Goal: Task Accomplishment & Management: Use online tool/utility

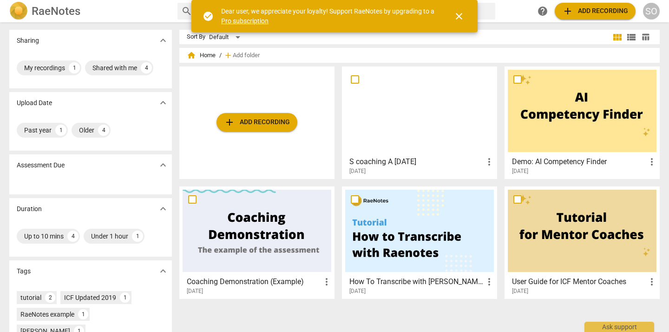
click at [455, 15] on span "close" at bounding box center [458, 16] width 11 height 11
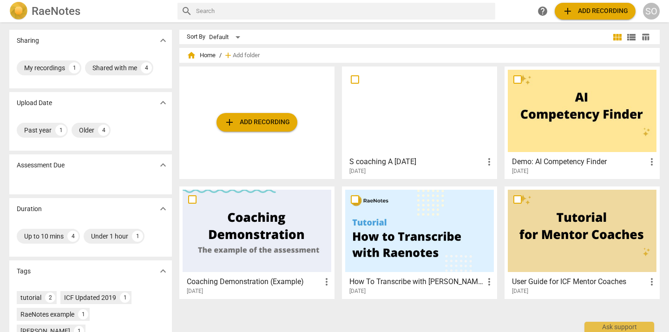
click at [581, 13] on span "add Add recording" at bounding box center [595, 11] width 66 height 11
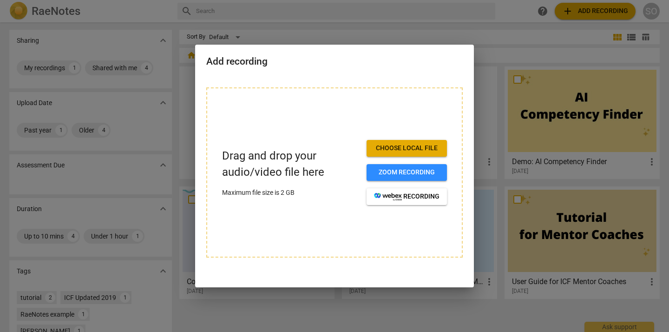
click at [407, 146] on span "Choose local file" at bounding box center [406, 148] width 65 height 9
click at [422, 172] on span "Zoom recording" at bounding box center [406, 172] width 65 height 9
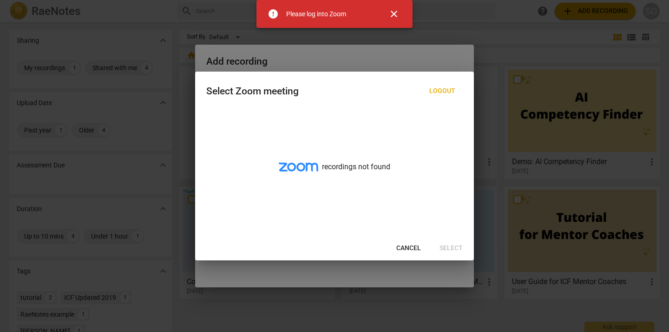
click at [393, 13] on span "close" at bounding box center [393, 13] width 11 height 11
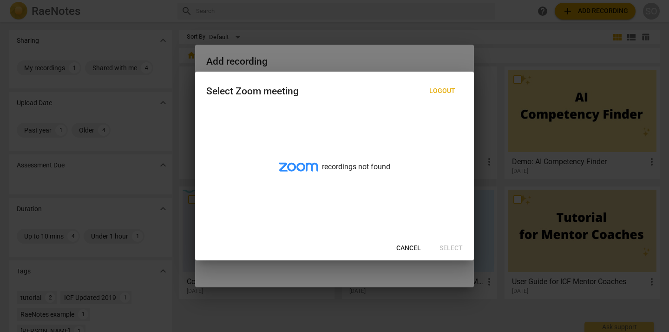
click at [409, 247] on span "Cancel" at bounding box center [408, 247] width 25 height 9
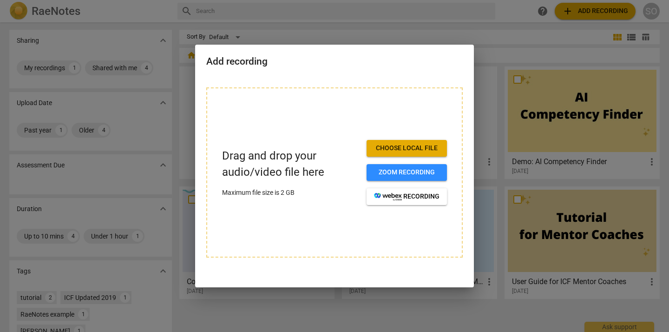
click at [413, 149] on span "Choose local file" at bounding box center [406, 148] width 65 height 9
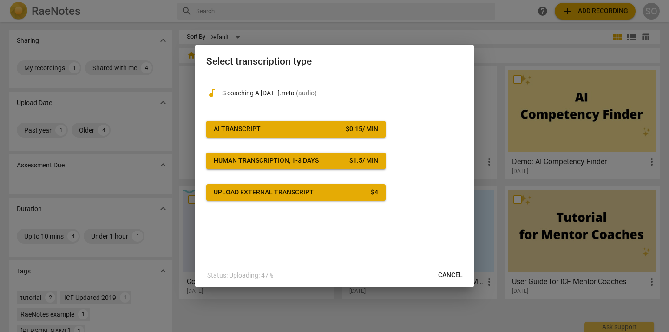
click at [288, 130] on span "AI Transcript $ 0.15 / min" at bounding box center [296, 128] width 164 height 9
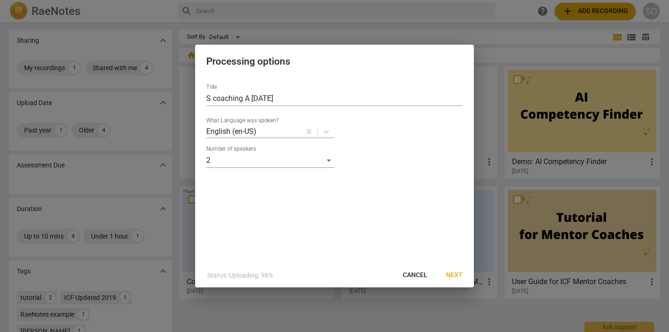
click at [453, 273] on span "Next" at bounding box center [454, 274] width 17 height 9
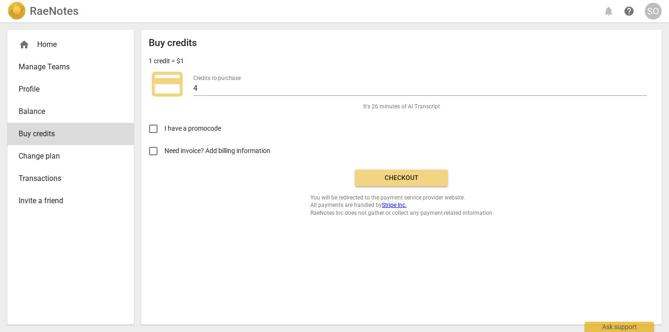
click at [389, 176] on span "Checkout" at bounding box center [401, 177] width 78 height 9
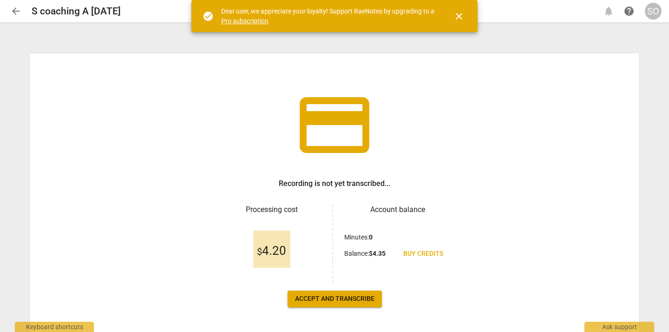
click at [459, 18] on span "close" at bounding box center [458, 16] width 11 height 11
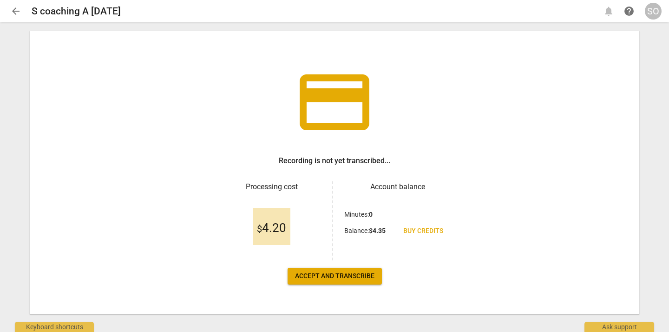
scroll to position [35, 0]
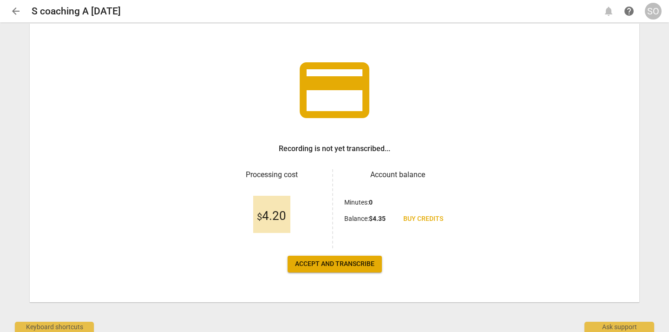
click at [330, 262] on span "Accept and transcribe" at bounding box center [334, 263] width 79 height 9
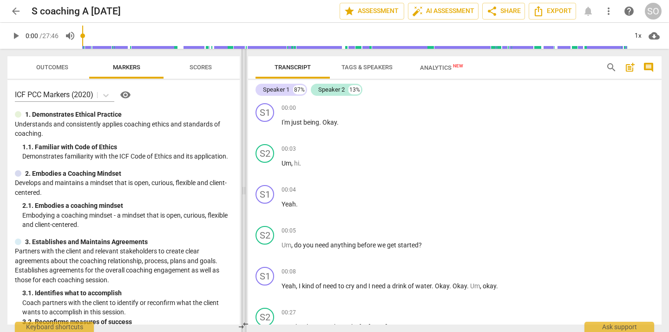
drag, startPoint x: 332, startPoint y: 126, endPoint x: 241, endPoint y: 127, distance: 91.5
click at [241, 127] on span at bounding box center [244, 190] width 6 height 283
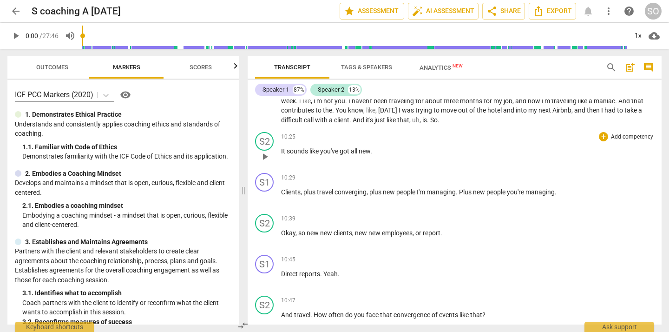
scroll to position [1140, 0]
click at [282, 191] on span "Clients" at bounding box center [291, 191] width 20 height 7
drag, startPoint x: 282, startPoint y: 191, endPoint x: 369, endPoint y: 190, distance: 87.3
click at [369, 190] on p "Clients , plus travel converging , plus new people I'm managing . Plus new peop…" at bounding box center [467, 192] width 373 height 10
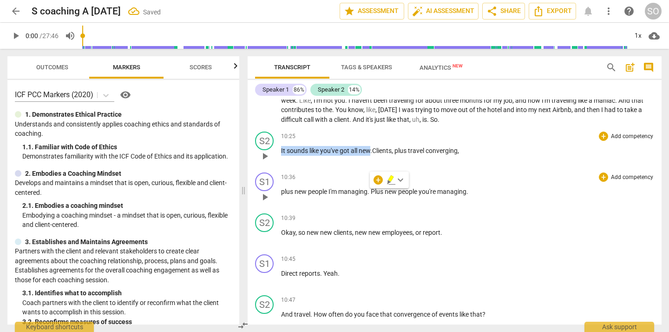
click at [375, 151] on span "Clients" at bounding box center [382, 150] width 20 height 7
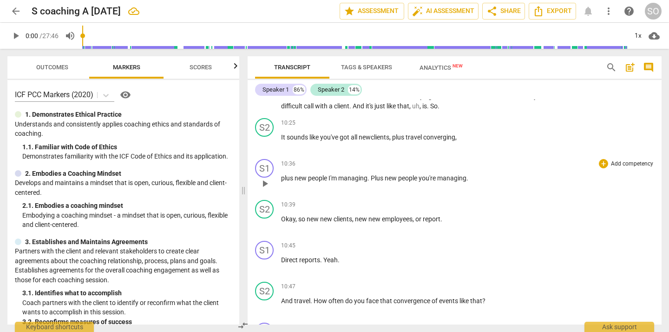
scroll to position [1155, 0]
drag, startPoint x: 372, startPoint y: 177, endPoint x: 474, endPoint y: 176, distance: 102.2
click at [474, 176] on p "plus new people I'm managing . Plus new people you're managing ." at bounding box center [467, 177] width 373 height 10
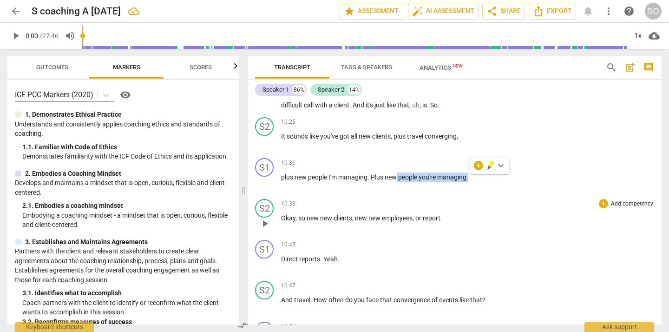
drag, startPoint x: 397, startPoint y: 177, endPoint x: 282, endPoint y: 217, distance: 121.9
click at [282, 217] on div "S1 play_arrow pause 00:00 + Add competency keyboard_arrow_right I'm just being …" at bounding box center [455, 211] width 414 height 225
drag, startPoint x: 372, startPoint y: 177, endPoint x: 467, endPoint y: 177, distance: 94.8
click at [467, 177] on p "plus new people I'm managing . Plus new people you're managing ." at bounding box center [467, 177] width 373 height 10
drag, startPoint x: 390, startPoint y: 176, endPoint x: 330, endPoint y: 204, distance: 66.5
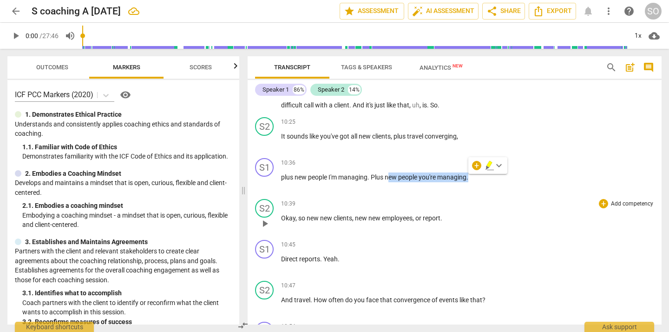
click at [330, 204] on div "S1 play_arrow pause 00:00 + Add competency keyboard_arrow_right I'm just being …" at bounding box center [455, 211] width 414 height 225
drag, startPoint x: 373, startPoint y: 177, endPoint x: 467, endPoint y: 179, distance: 94.3
click at [467, 179] on p "plus new people I'm managing . Plus new people you're managing ." at bounding box center [467, 177] width 373 height 10
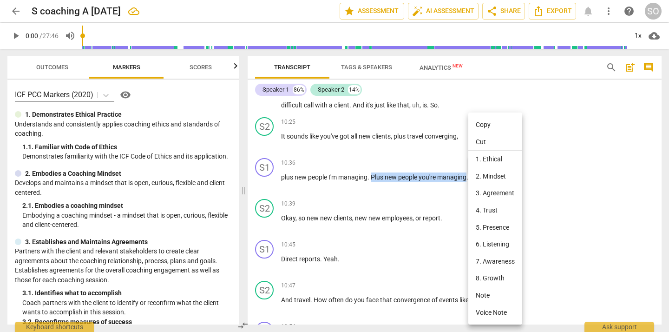
click at [473, 142] on li "Cut" at bounding box center [495, 142] width 54 height 18
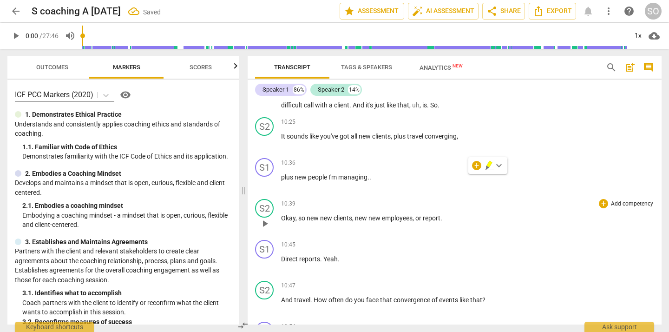
click at [281, 219] on span "Okay" at bounding box center [288, 217] width 14 height 7
paste p
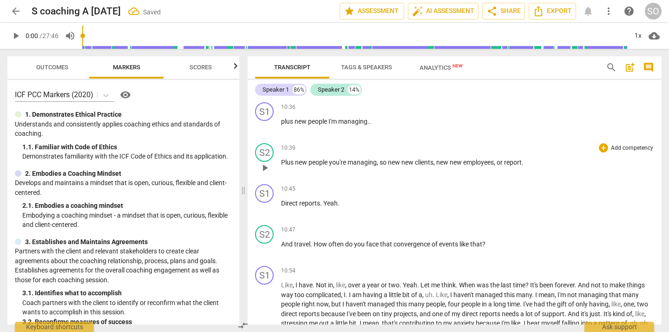
scroll to position [1212, 0]
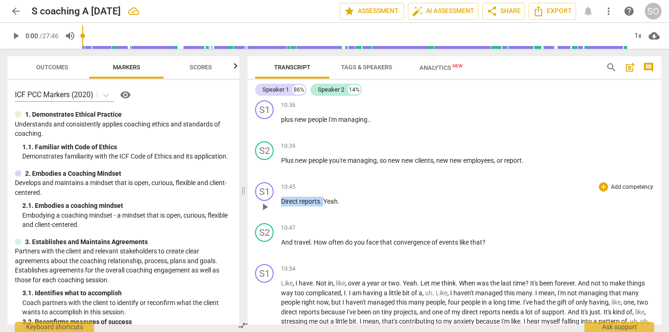
drag, startPoint x: 281, startPoint y: 201, endPoint x: 324, endPoint y: 203, distance: 42.8
click at [324, 203] on p "Direct reports . Yeah ." at bounding box center [467, 201] width 373 height 10
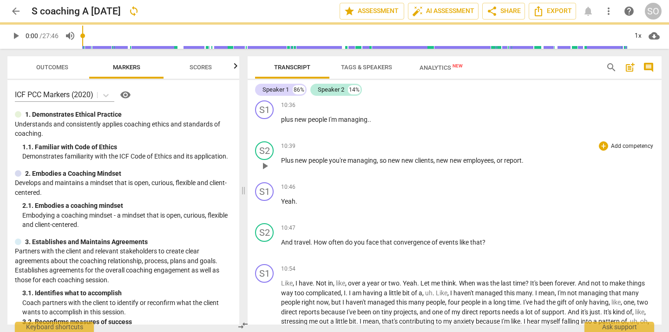
click at [504, 163] on span "or" at bounding box center [500, 160] width 7 height 7
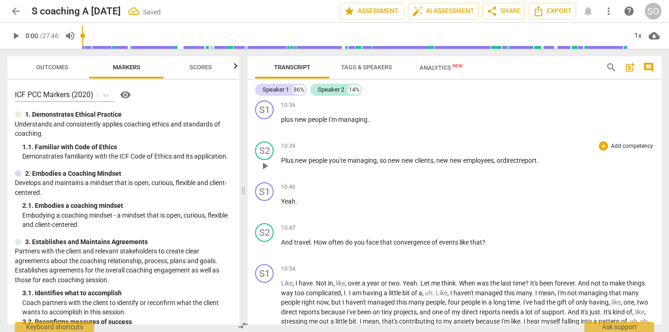
click at [544, 162] on p "Plus new people you're managing , so new new clients , new new employees , or d…" at bounding box center [467, 161] width 373 height 10
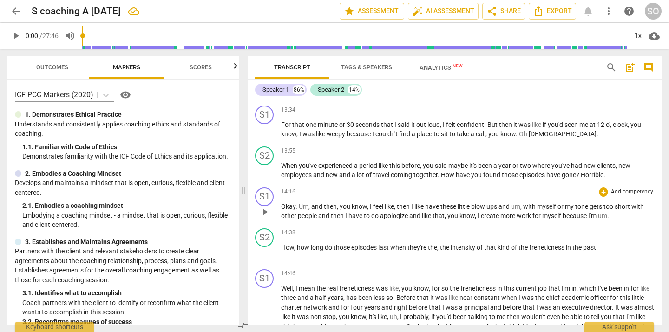
scroll to position [1540, 0]
click at [582, 174] on span "Horrible" at bounding box center [592, 173] width 23 height 7
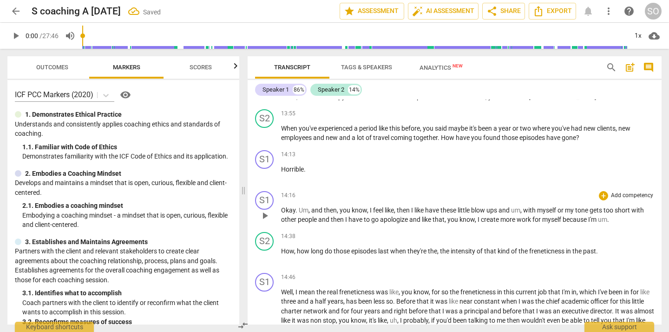
scroll to position [1577, 0]
click at [282, 208] on span "Okay" at bounding box center [288, 208] width 14 height 7
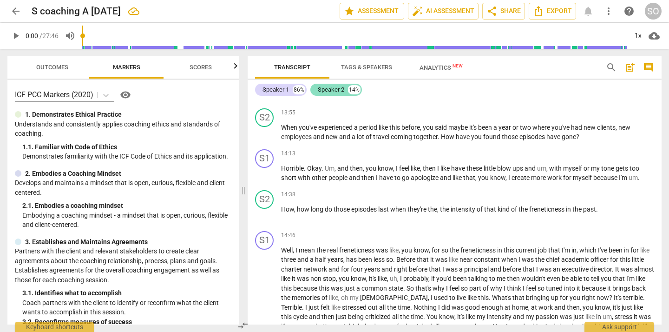
click at [330, 87] on div "Speaker 2" at bounding box center [331, 89] width 26 height 9
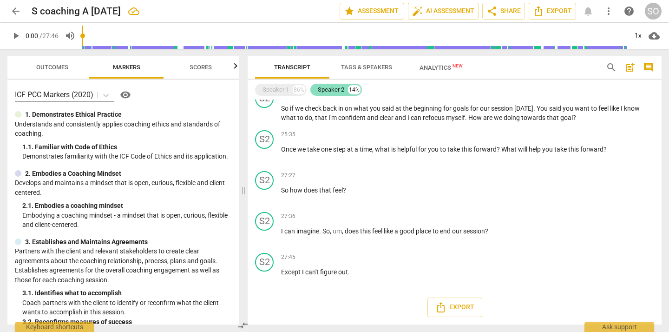
scroll to position [608, 0]
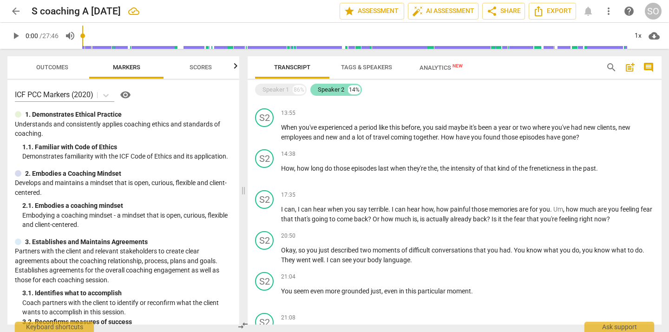
click at [330, 87] on div "Speaker 2" at bounding box center [331, 89] width 26 height 9
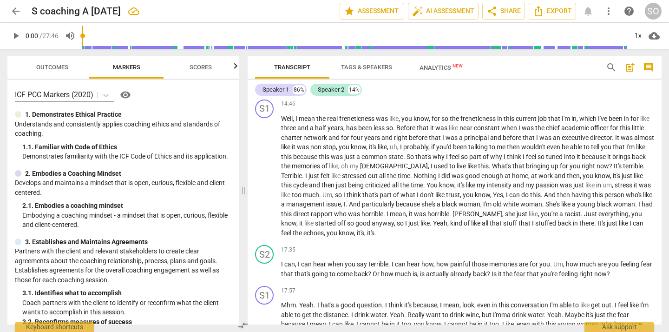
scroll to position [1703, 0]
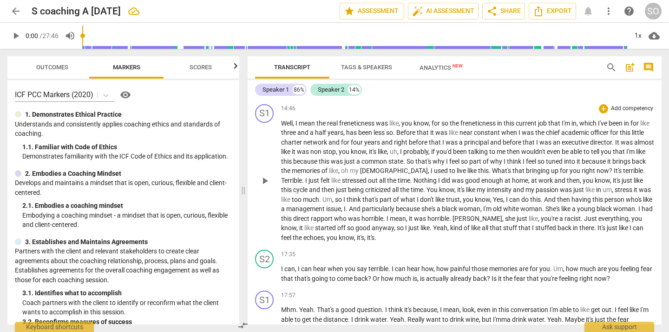
click at [492, 170] on span "What's" at bounding box center [502, 170] width 20 height 7
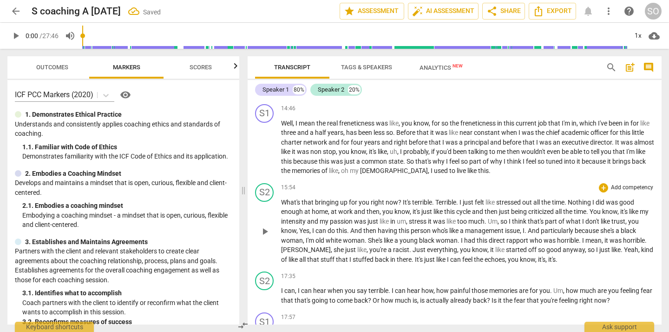
click at [401, 203] on span "?" at bounding box center [400, 201] width 5 height 7
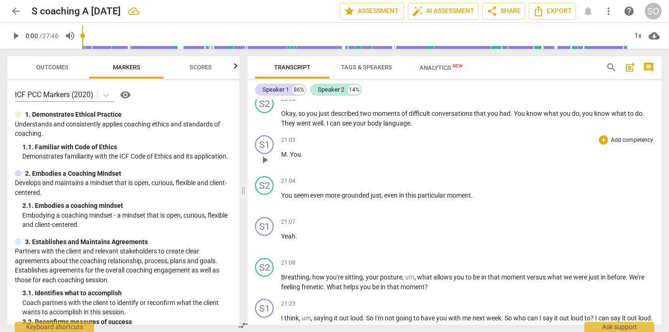
scroll to position [2137, 0]
click at [304, 154] on p "M . You ." at bounding box center [467, 154] width 373 height 10
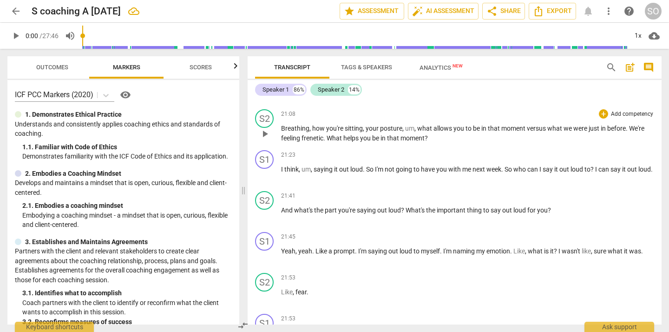
scroll to position [2286, 0]
click at [638, 127] on span "We're" at bounding box center [636, 127] width 15 height 7
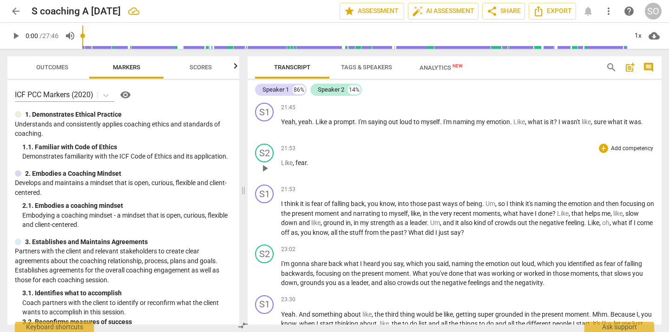
scroll to position [2408, 0]
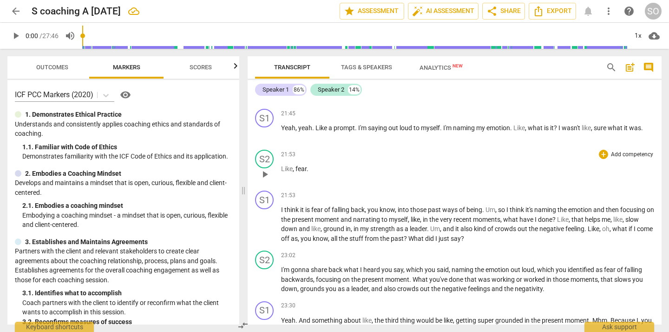
click at [264, 173] on span "play_arrow" at bounding box center [264, 174] width 11 height 11
click at [264, 173] on span "pause" at bounding box center [264, 174] width 11 height 11
type input "1315"
click at [282, 169] on span "Like" at bounding box center [287, 168] width 12 height 7
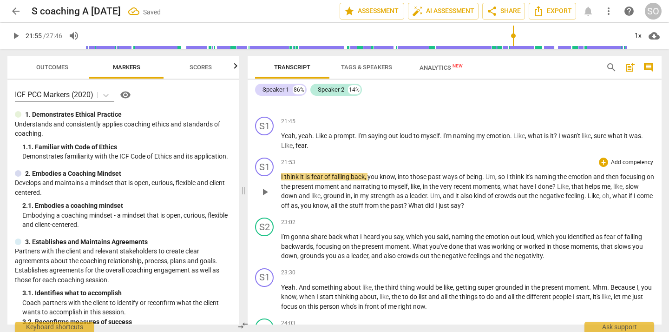
scroll to position [2400, 0]
click at [281, 177] on span "I" at bounding box center [282, 176] width 3 height 7
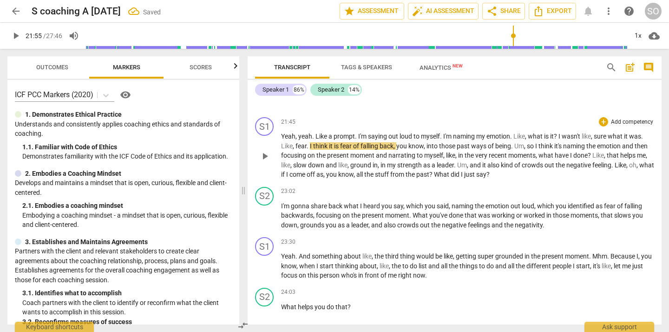
click at [356, 174] on span "," at bounding box center [355, 173] width 3 height 7
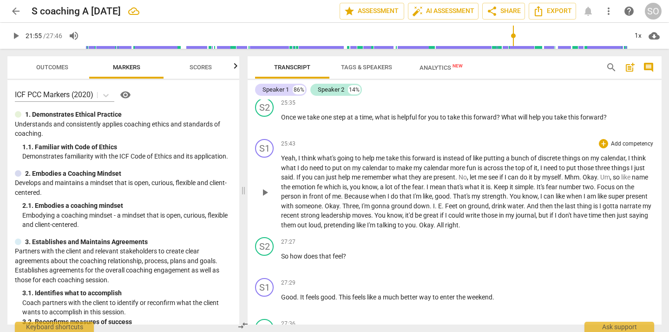
scroll to position [2763, 0]
click at [299, 118] on span "we" at bounding box center [302, 116] width 10 height 7
click at [364, 119] on span "what" at bounding box center [367, 116] width 16 height 7
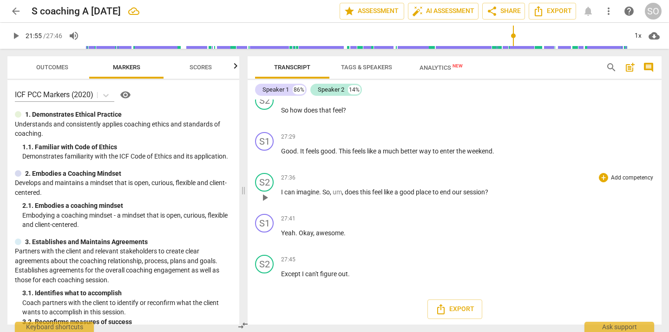
scroll to position [2910, 0]
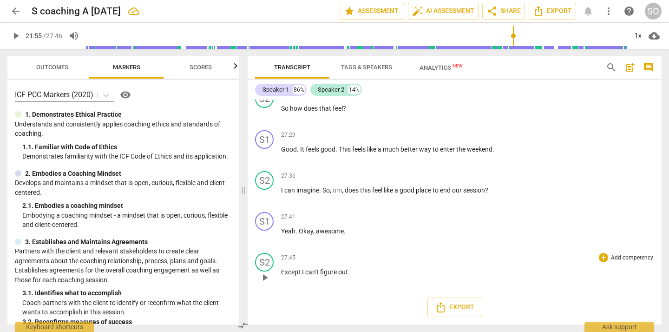
click at [265, 275] on span "play_arrow" at bounding box center [264, 277] width 11 height 11
click at [265, 275] on span "pause" at bounding box center [264, 277] width 11 height 11
click at [345, 275] on span "out" at bounding box center [343, 271] width 10 height 7
click at [297, 272] on span "Except" at bounding box center [291, 271] width 21 height 7
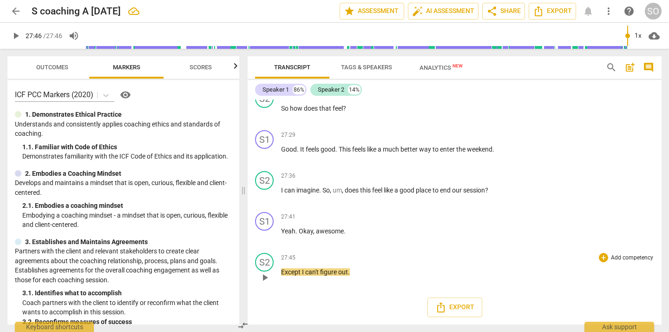
click at [297, 272] on span "Except" at bounding box center [291, 271] width 21 height 7
type input "1666"
click at [297, 266] on div "27:45 + Add competency keyboard_arrow_right Except I can't figure out ." at bounding box center [467, 269] width 373 height 33
click at [329, 256] on div "27:45 + Add competency keyboard_arrow_right" at bounding box center [467, 257] width 373 height 9
click at [324, 231] on span "awesome" at bounding box center [330, 230] width 28 height 7
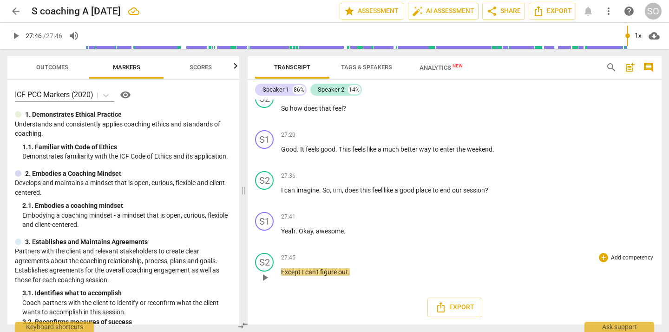
click at [290, 274] on span "Except" at bounding box center [291, 271] width 21 height 7
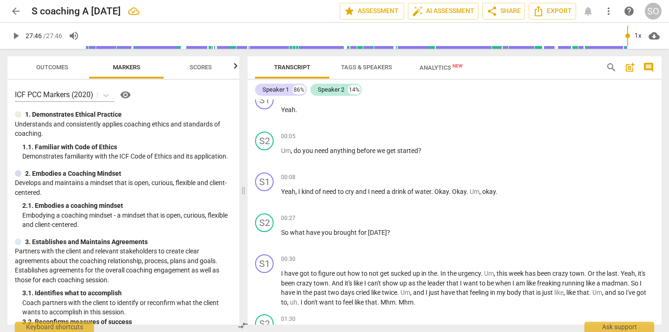
scroll to position [0, 0]
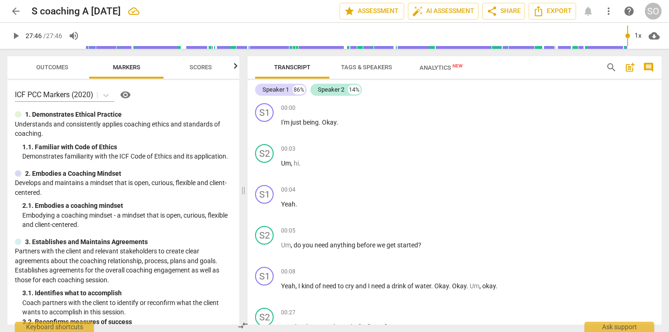
click at [363, 67] on span "Tags & Speakers" at bounding box center [366, 67] width 51 height 7
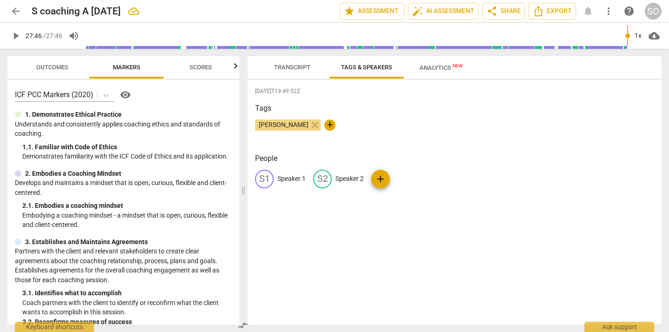
click at [348, 177] on p "Speaker 2" at bounding box center [349, 179] width 28 height 10
type input "Coach"
click at [297, 178] on p "Speaker 1" at bounding box center [291, 179] width 28 height 10
type input "Client"
click at [357, 144] on div "Tags [PERSON_NAME] close +" at bounding box center [454, 124] width 399 height 43
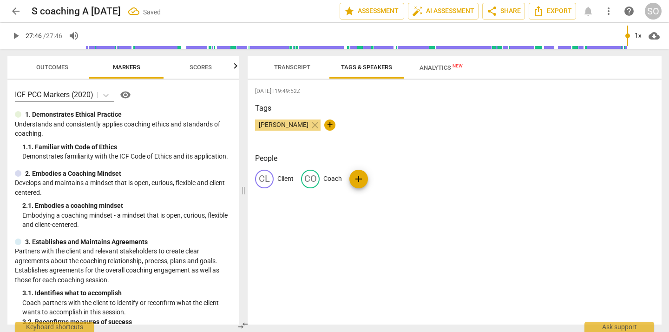
click at [292, 67] on span "Transcript" at bounding box center [292, 67] width 36 height 7
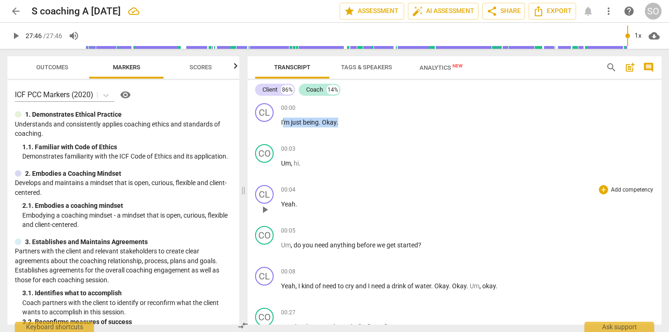
drag, startPoint x: 282, startPoint y: 122, endPoint x: 320, endPoint y: 194, distance: 81.5
click at [320, 194] on div "CL play_arrow pause 00:00 + Add competency keyboard_arrow_right I'm just being …" at bounding box center [455, 211] width 414 height 225
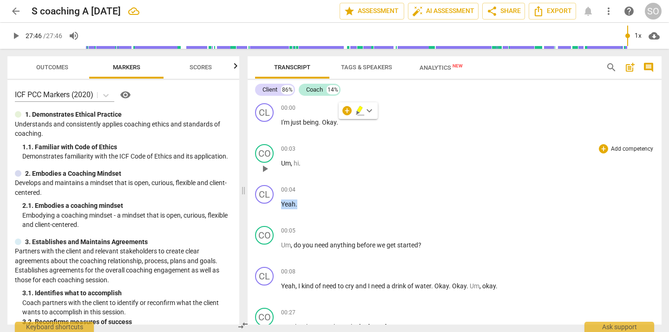
drag, startPoint x: 302, startPoint y: 203, endPoint x: 281, endPoint y: 154, distance: 53.4
click at [281, 154] on div "CL play_arrow pause 00:00 + Add competency keyboard_arrow_right I'm just being …" at bounding box center [455, 211] width 414 height 225
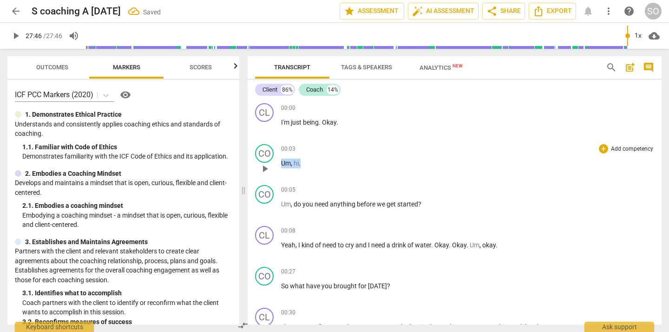
drag, startPoint x: 308, startPoint y: 164, endPoint x: 275, endPoint y: 162, distance: 32.6
click at [275, 162] on div "CO play_arrow pause 00:03 + Add competency keyboard_arrow_right Um , hi ." at bounding box center [455, 160] width 414 height 41
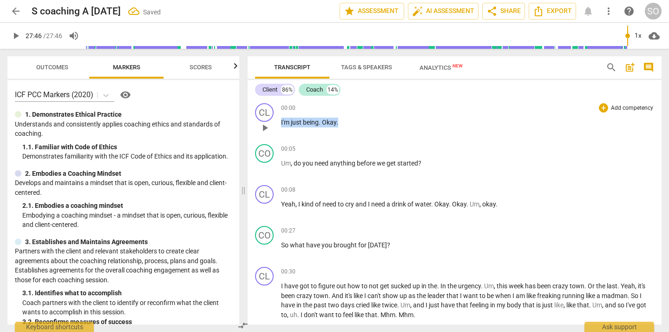
drag, startPoint x: 344, startPoint y: 124, endPoint x: 279, endPoint y: 123, distance: 65.0
click at [279, 123] on div "CL play_arrow pause 00:00 + Add competency keyboard_arrow_right I'm just being …" at bounding box center [455, 119] width 414 height 41
click at [282, 161] on span "Um" at bounding box center [286, 162] width 10 height 7
click at [292, 123] on span "just" at bounding box center [297, 121] width 12 height 7
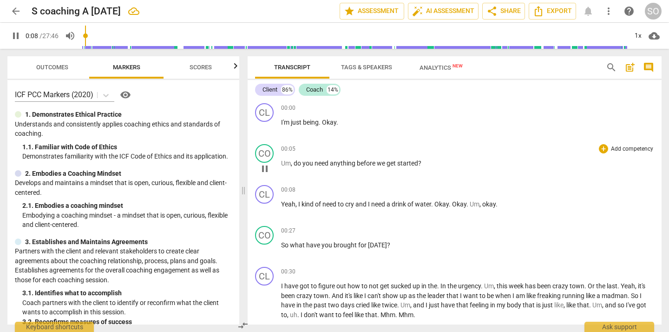
click at [265, 166] on span "pause" at bounding box center [264, 168] width 11 height 11
click at [552, 10] on span "Export" at bounding box center [552, 11] width 39 height 11
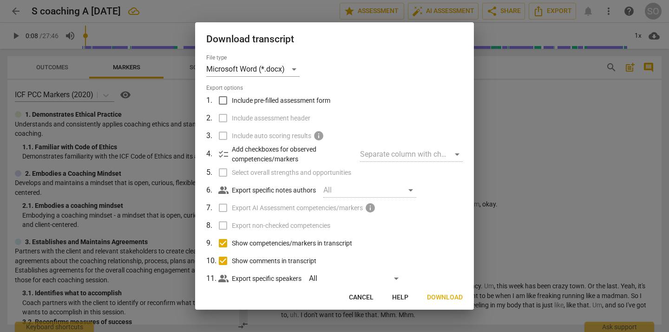
click at [366, 299] on span "Cancel" at bounding box center [361, 297] width 25 height 9
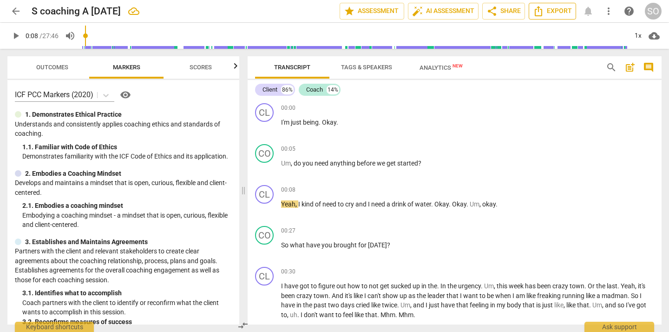
click at [548, 9] on span "Export" at bounding box center [552, 11] width 39 height 11
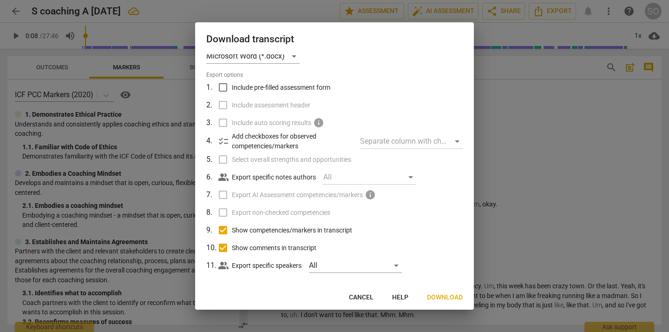
scroll to position [20, 0]
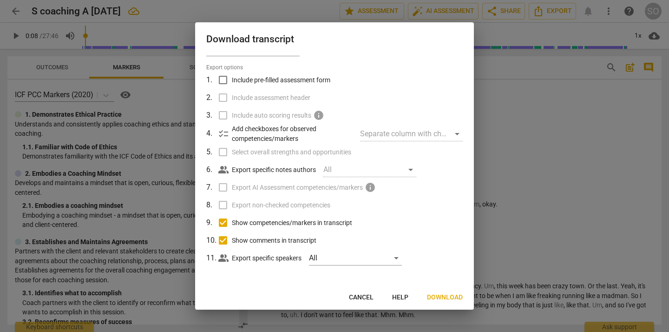
click at [445, 298] on span "Download" at bounding box center [445, 297] width 36 height 9
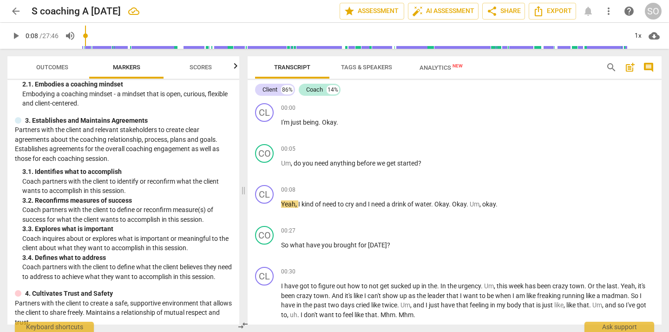
scroll to position [0, 0]
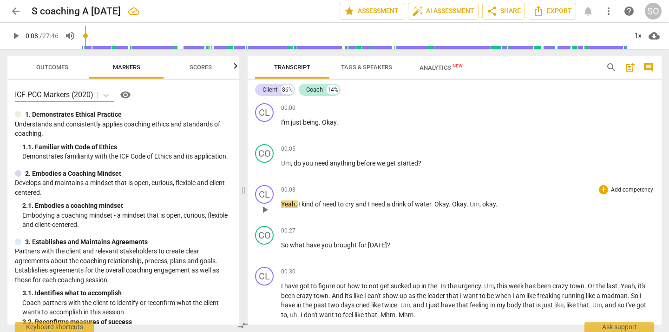
type input "9"
